Goal: Transaction & Acquisition: Obtain resource

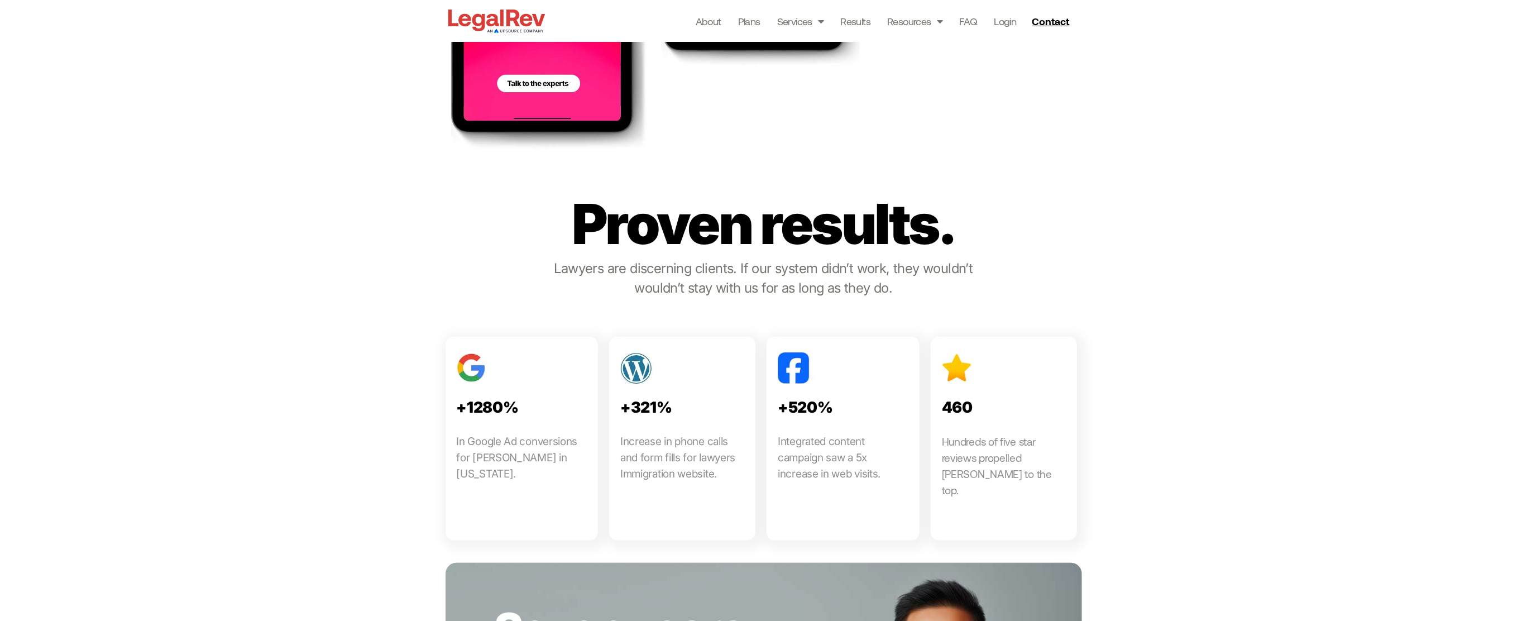
scroll to position [1105, 0]
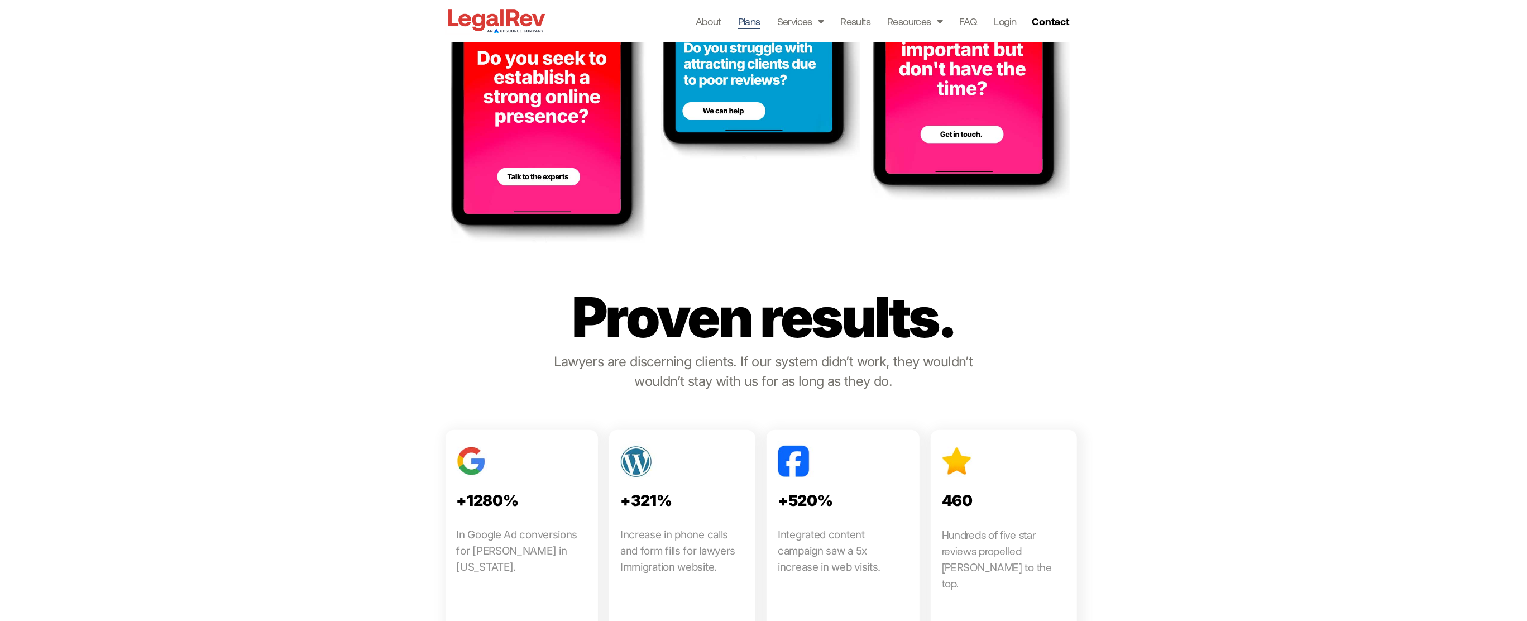
click at [743, 18] on link "Plans" at bounding box center [749, 21] width 22 height 16
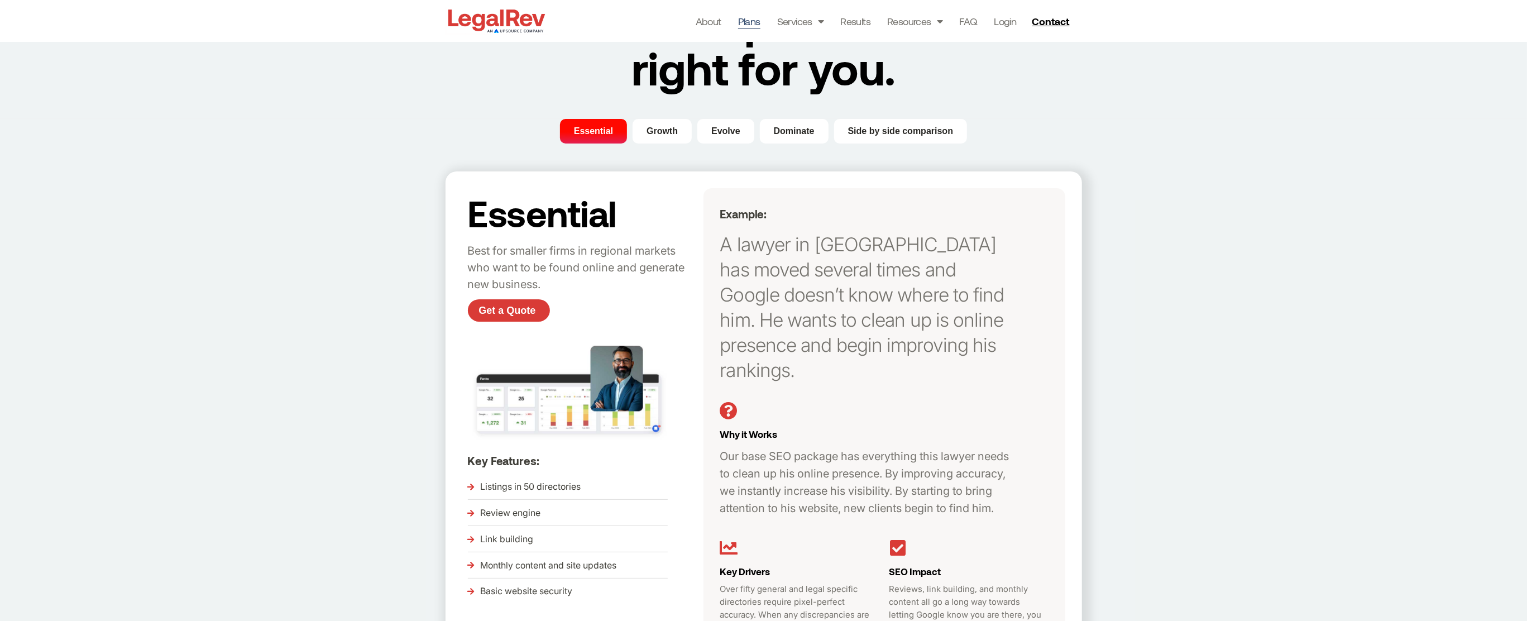
scroll to position [83, 0]
click at [492, 314] on span "Get a Quote" at bounding box center [507, 311] width 57 height 10
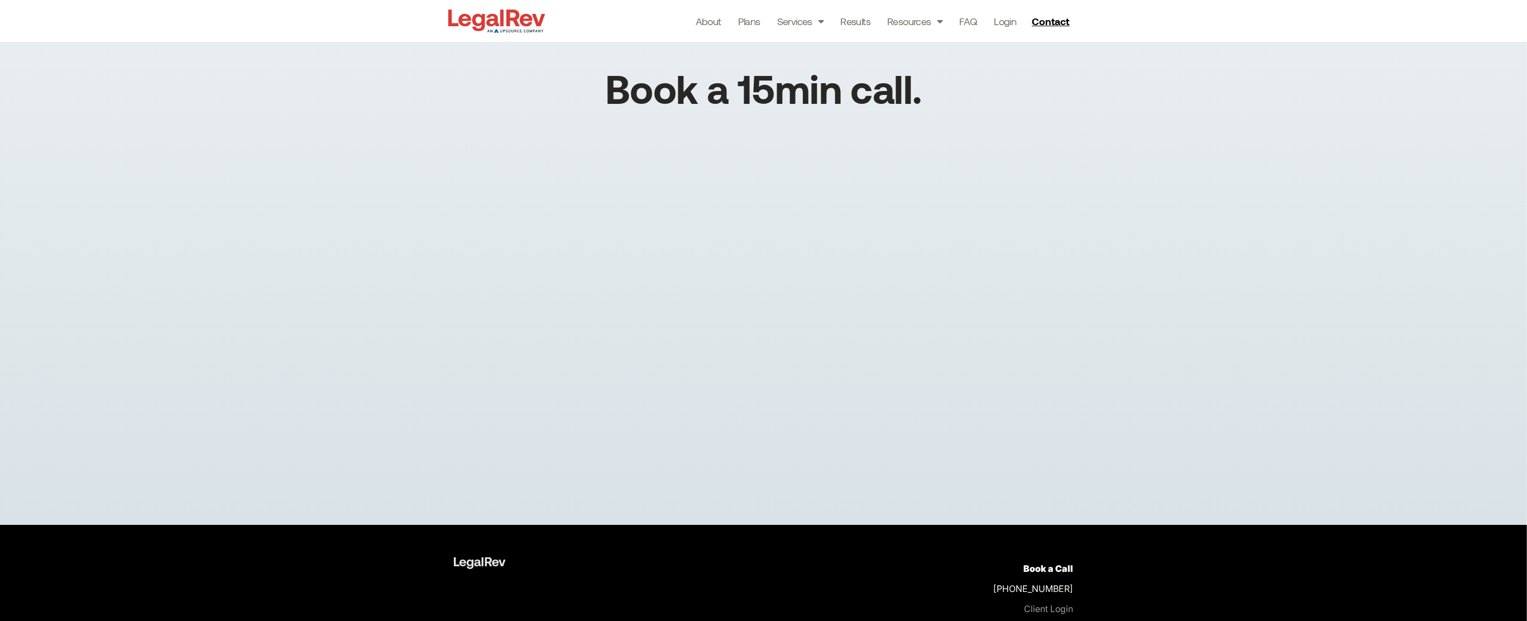
scroll to position [9, 0]
